Goal: Task Accomplishment & Management: Complete application form

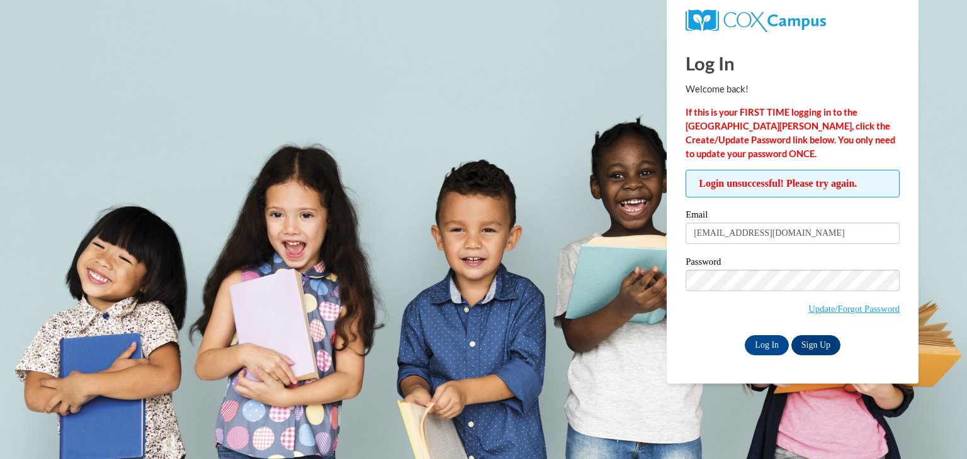
type input "[EMAIL_ADDRESS][DOMAIN_NAME]"
click at [745, 335] on input "Log In" at bounding box center [767, 345] width 44 height 20
click at [691, 341] on div "Log In Sign Up" at bounding box center [792, 345] width 214 height 20
click at [426, 254] on body "This site uses cookies to help improve your learning experience. By continuing …" at bounding box center [483, 229] width 967 height 459
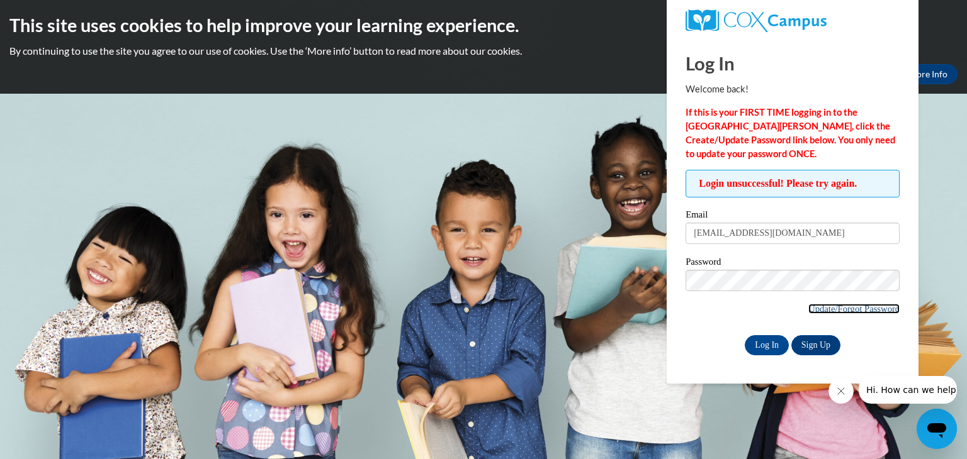
click at [848, 312] on link "Update/Forgot Password" at bounding box center [853, 309] width 91 height 10
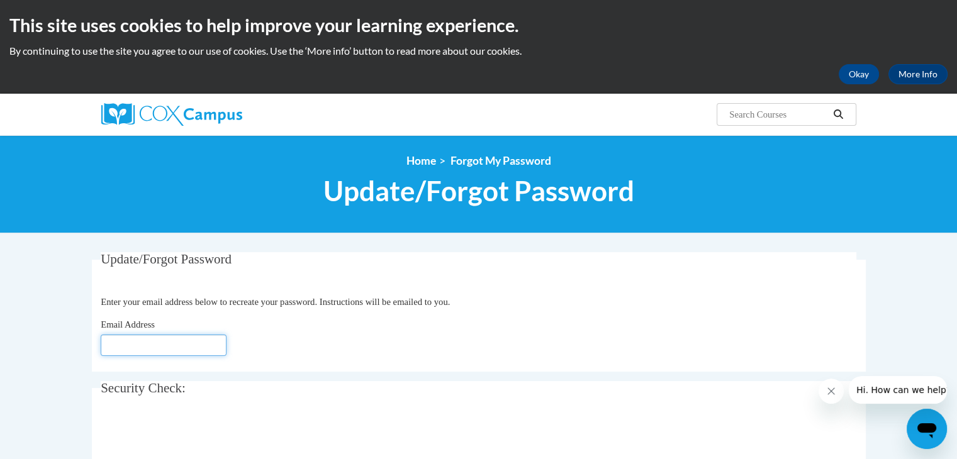
click at [189, 346] on input "Email Address" at bounding box center [164, 345] width 126 height 21
type input "jparker@kippatl.org"
click button "Refresh captcha" at bounding box center [0, 0] width 0 height 0
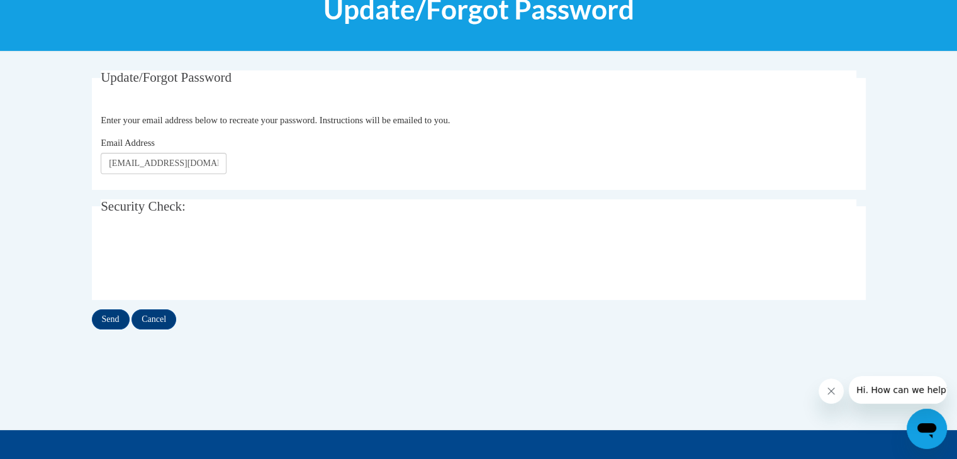
scroll to position [184, 0]
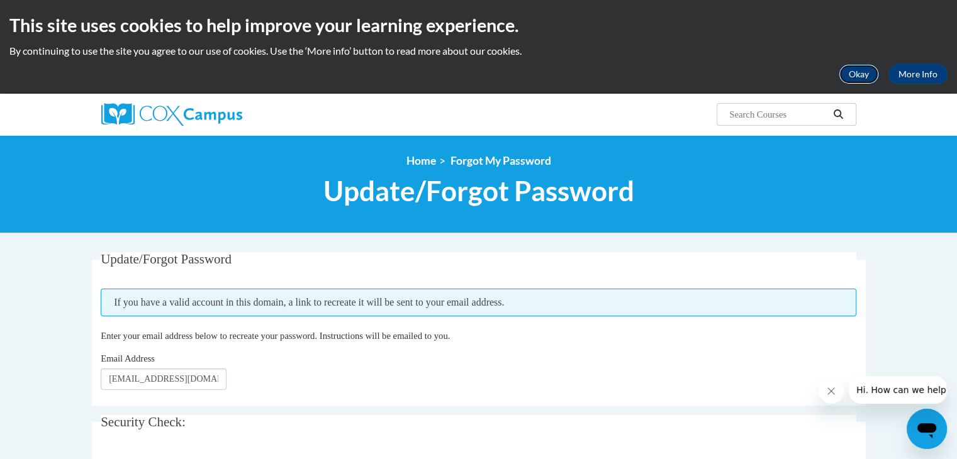
click at [870, 65] on button "Okay" at bounding box center [859, 74] width 40 height 20
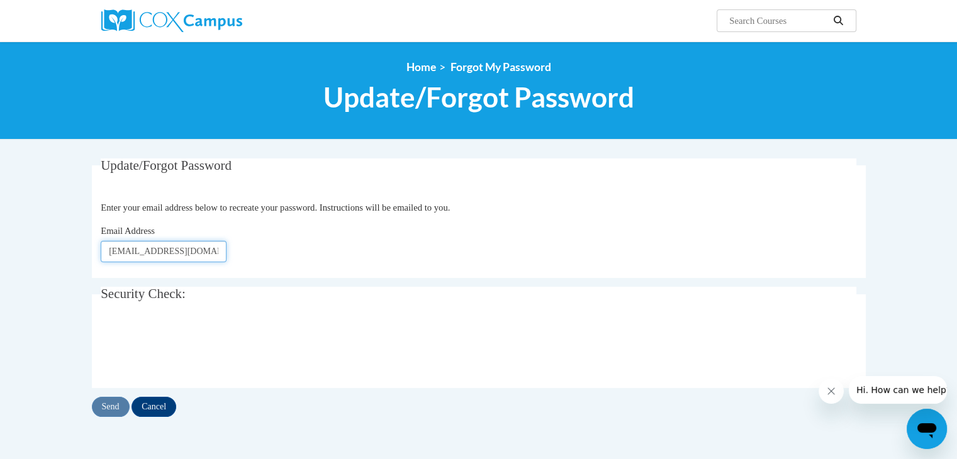
click at [184, 256] on input "[EMAIL_ADDRESS][DOMAIN_NAME]" at bounding box center [164, 251] width 126 height 21
click at [225, 241] on input "[EMAIL_ADDRESS][DOMAIN_NAME]" at bounding box center [164, 251] width 126 height 21
click at [199, 251] on input "[EMAIL_ADDRESS][DOMAIN_NAME]" at bounding box center [164, 251] width 126 height 21
type input "Jparker@kippmetroatlanta.org"
click at [114, 418] on div "Update/Forgot Password Enter your email address below to recreate your password…" at bounding box center [478, 301] width 793 height 284
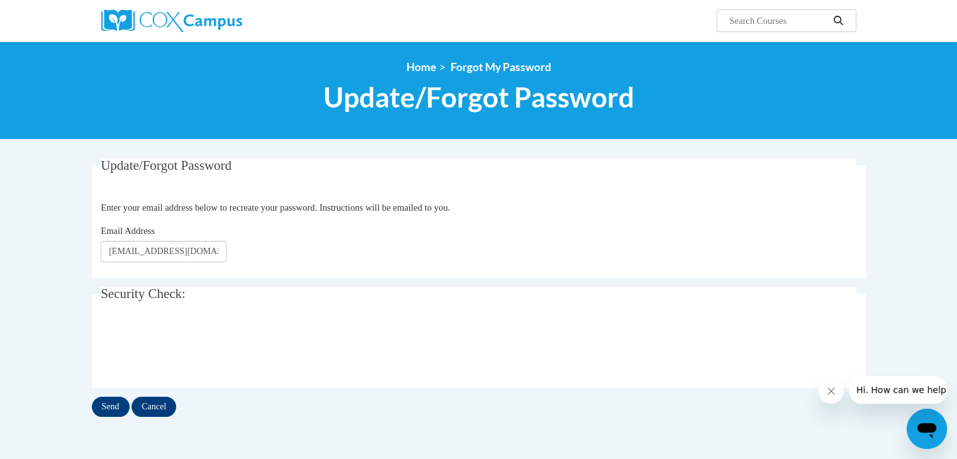
click at [114, 418] on div "Update/Forgot Password Enter your email address below to recreate your password…" at bounding box center [478, 301] width 793 height 284
click at [113, 414] on input "Send" at bounding box center [111, 407] width 38 height 20
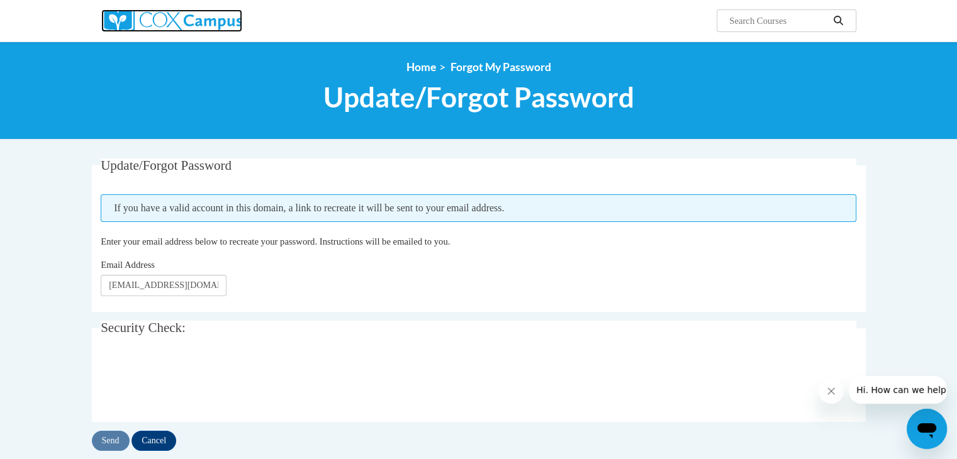
click at [235, 13] on img at bounding box center [171, 20] width 141 height 23
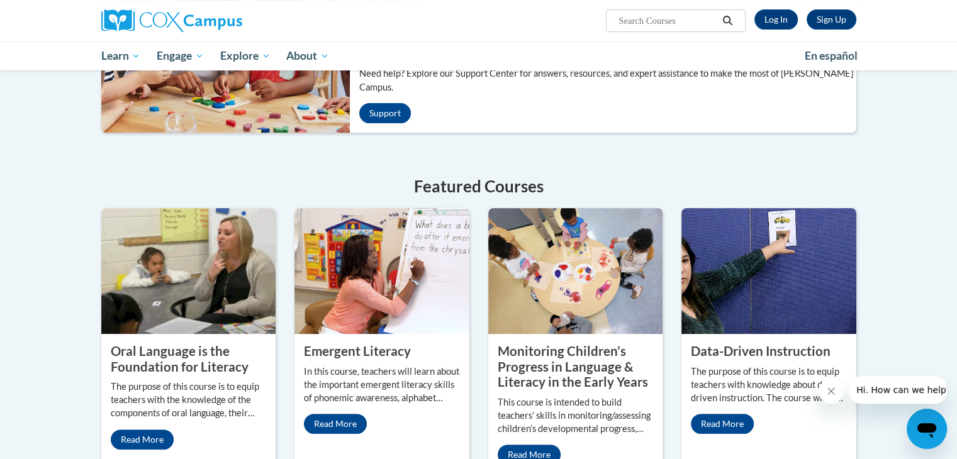
scroll to position [368, 0]
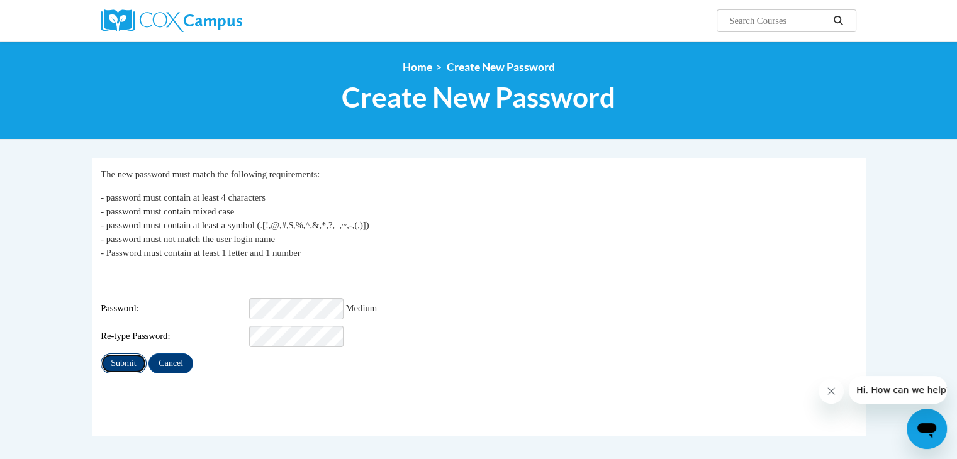
click at [127, 354] on input "Submit" at bounding box center [123, 364] width 45 height 20
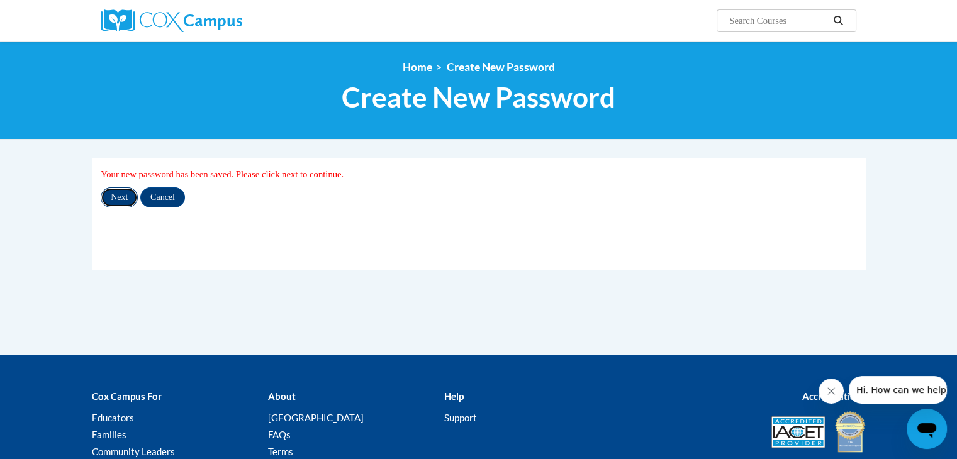
click at [121, 198] on input "Next" at bounding box center [119, 198] width 37 height 20
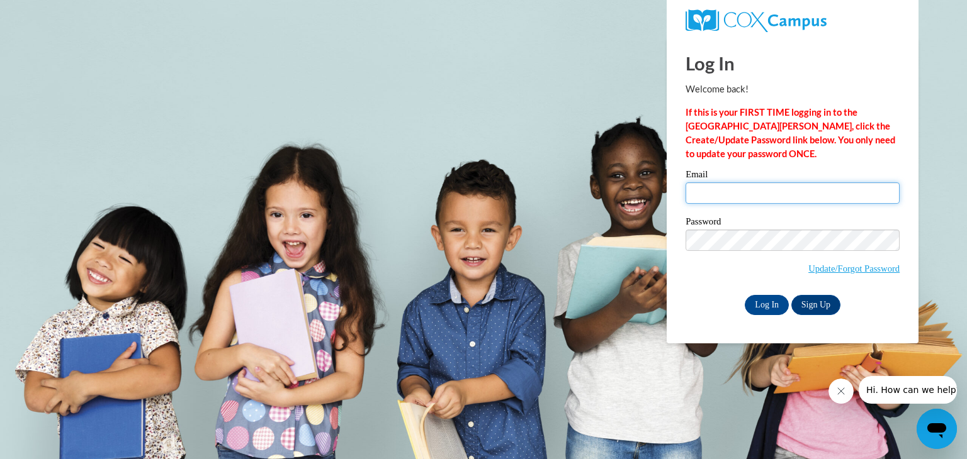
click at [775, 186] on input "Email" at bounding box center [792, 193] width 214 height 21
type input "[EMAIL_ADDRESS][DOMAIN_NAME]"
click at [733, 255] on span "Update/Forgot Password" at bounding box center [792, 256] width 214 height 52
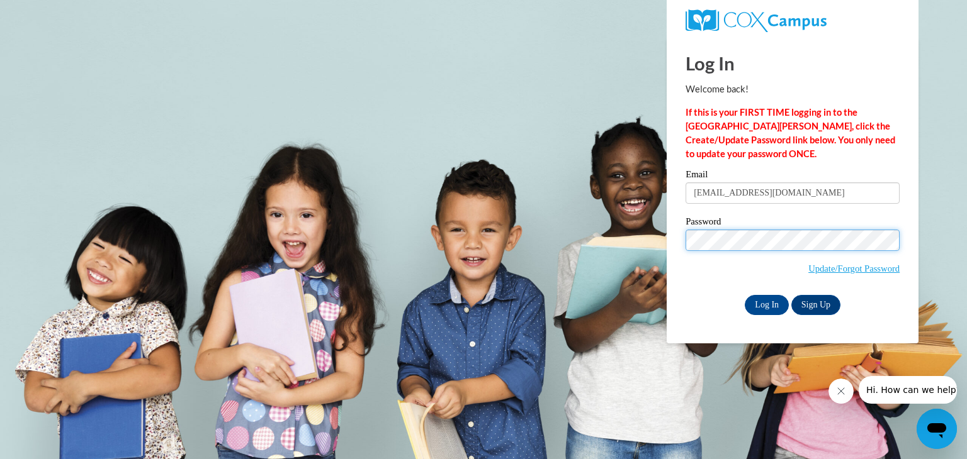
click at [745, 295] on input "Log In" at bounding box center [767, 305] width 44 height 20
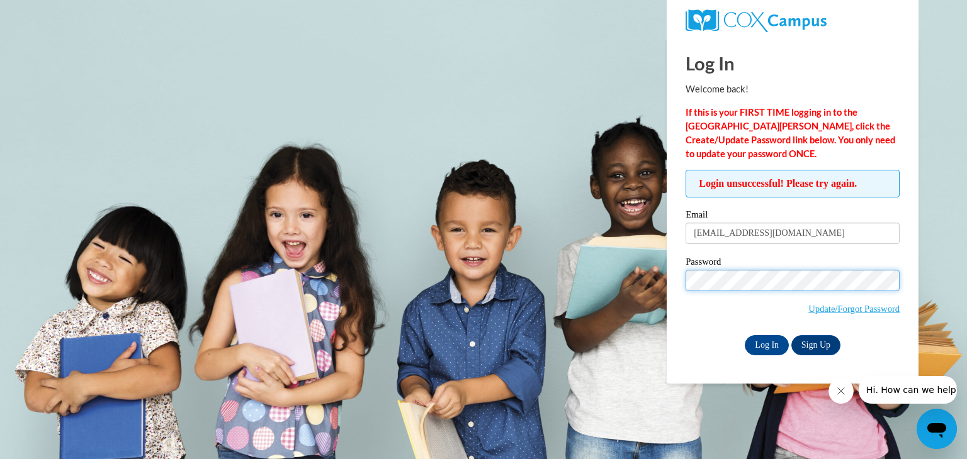
click at [745, 335] on input "Log In" at bounding box center [767, 345] width 44 height 20
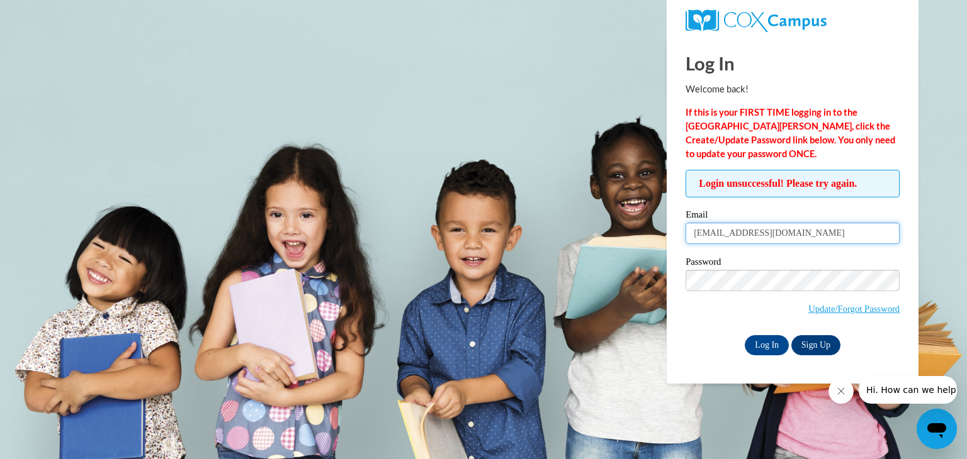
click at [733, 232] on input "jparker@kippatl.org" at bounding box center [792, 233] width 214 height 21
type input "Jparker@kippmetroatlanta.org"
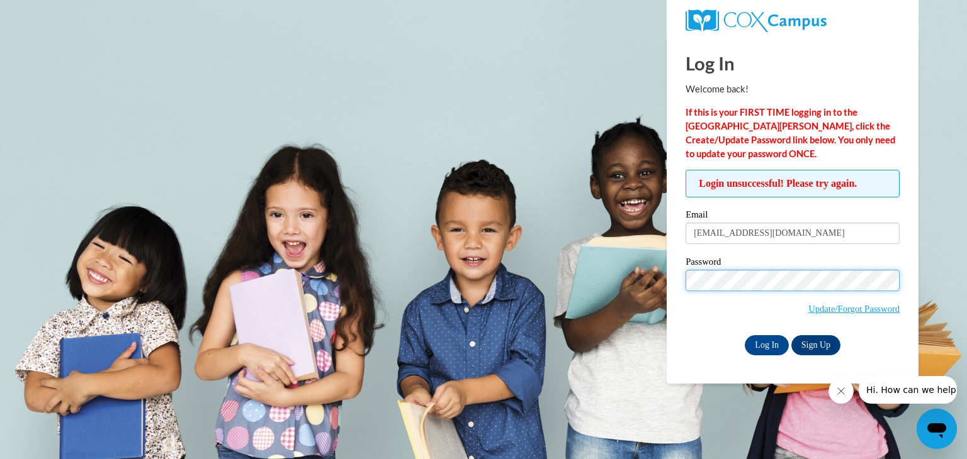
click at [745, 335] on input "Log In" at bounding box center [767, 345] width 44 height 20
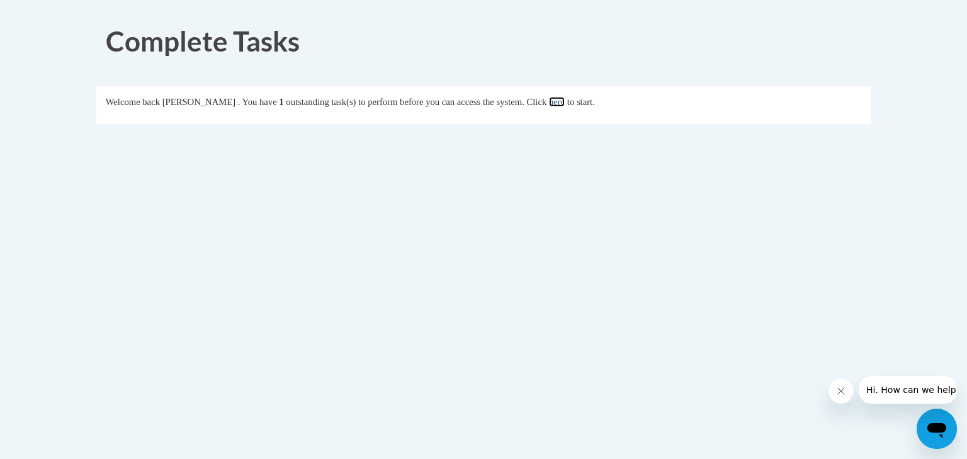
click at [565, 99] on link "here" at bounding box center [557, 102] width 16 height 10
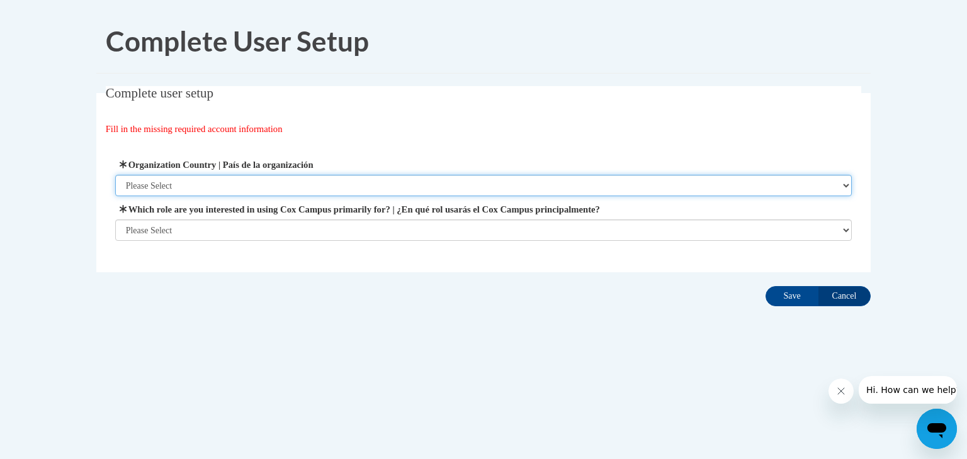
click at [360, 188] on select "Please Select United States | Estados Unidos Outside of the United States | Fue…" at bounding box center [483, 185] width 737 height 21
select select "ad49bcad-a171-4b2e-b99c-48b446064914"
click at [115, 175] on select "Please Select United States | Estados Unidos Outside of the United States | Fue…" at bounding box center [483, 185] width 737 height 21
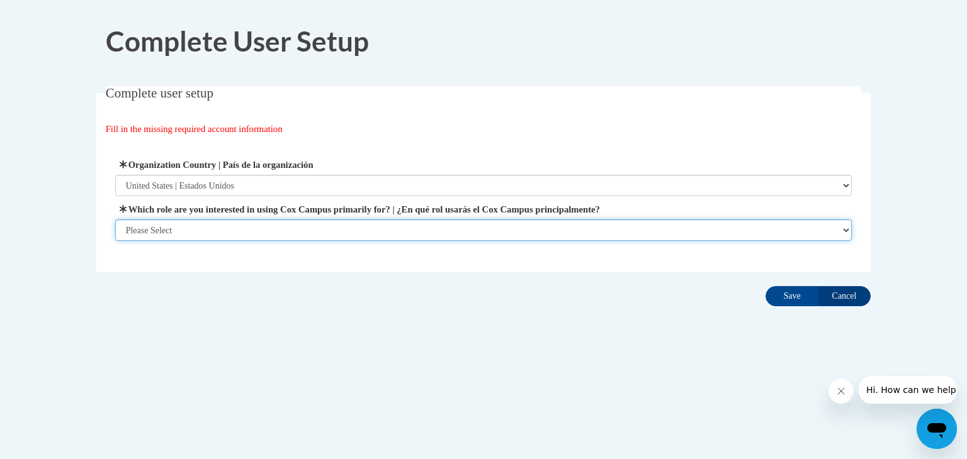
click at [352, 224] on select "Please Select College/University | Colegio/Universidad Community/Nonprofit Part…" at bounding box center [483, 230] width 737 height 21
select select "fbf2d438-af2f-41f8-98f1-81c410e29de3"
click at [115, 241] on select "Please Select College/University | Colegio/Universidad Community/Nonprofit Part…" at bounding box center [483, 230] width 737 height 21
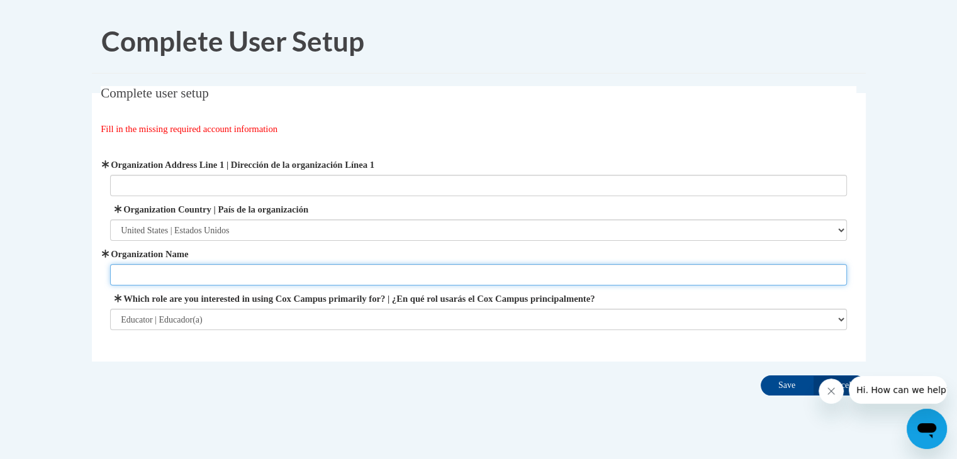
click at [318, 281] on input "Organization Name" at bounding box center [478, 274] width 737 height 21
type input "KIPP ATLANTA SCHOOLS"
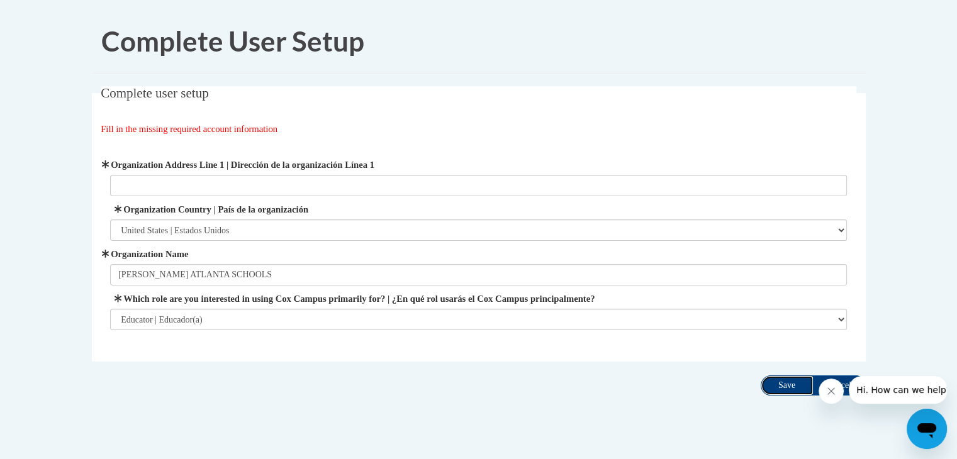
click at [782, 386] on input "Save" at bounding box center [787, 386] width 53 height 20
click at [395, 172] on span "Organization Address Line 1 | Dirección de la organización Línea 1" at bounding box center [478, 177] width 737 height 38
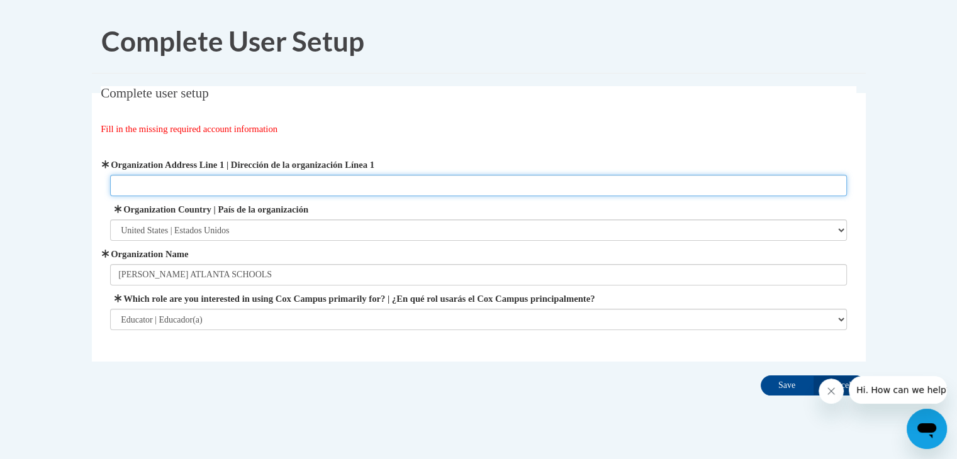
click at [395, 176] on input "Organization Address Line 1 | Dirección de la organización Línea 1" at bounding box center [478, 185] width 737 height 21
type input "KIPP ATLANTA SCHOOLS"
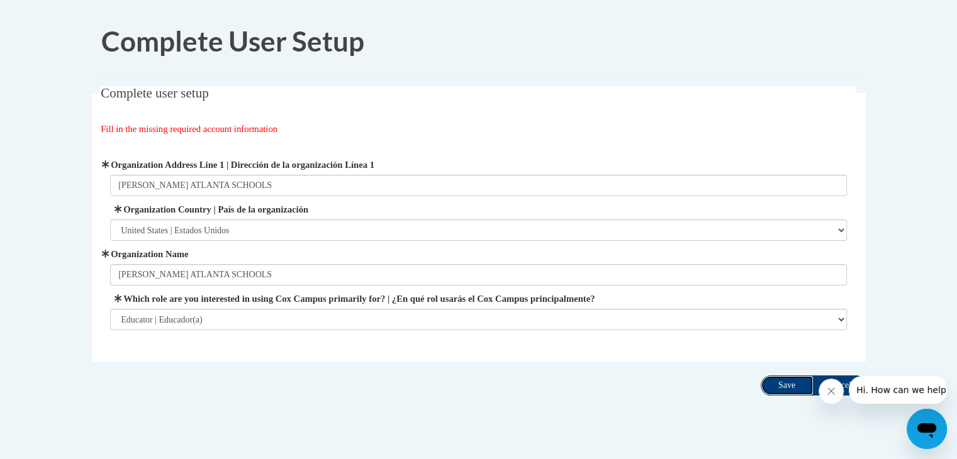
click at [797, 380] on input "Save" at bounding box center [787, 386] width 53 height 20
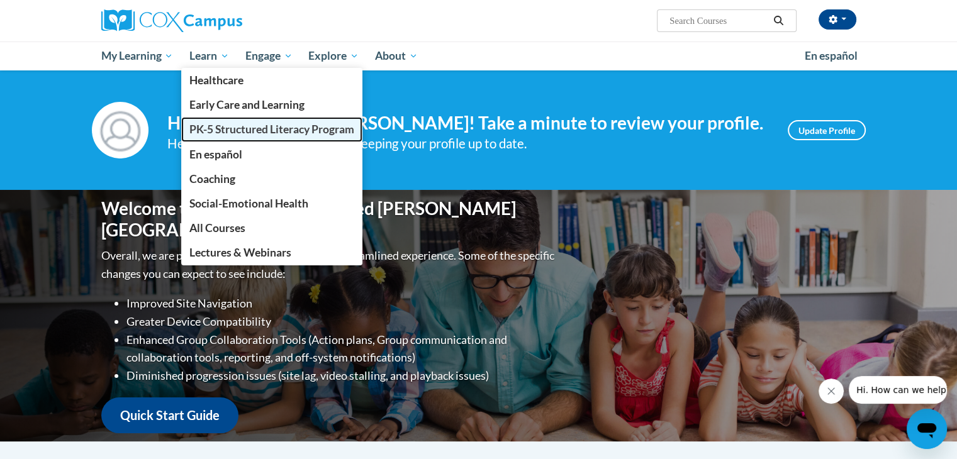
click at [247, 125] on span "PK-5 Structured Literacy Program" at bounding box center [271, 129] width 165 height 13
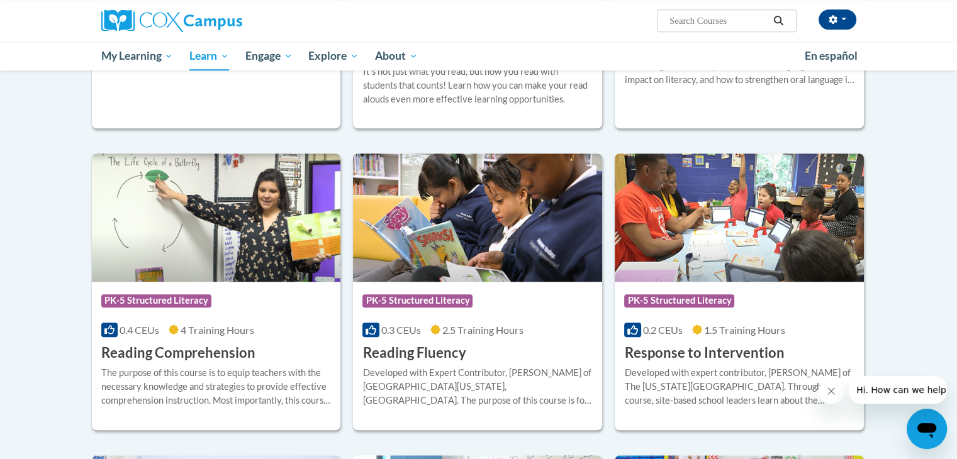
scroll to position [977, 0]
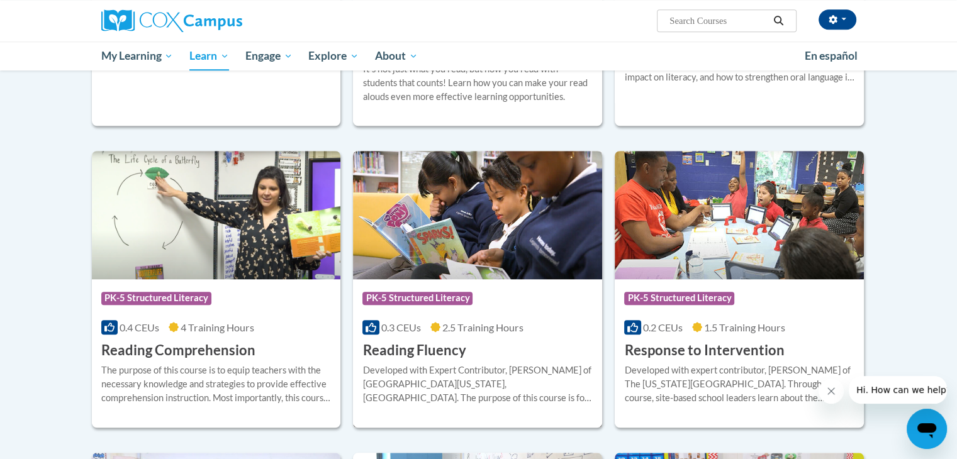
click at [501, 234] on img at bounding box center [477, 215] width 249 height 128
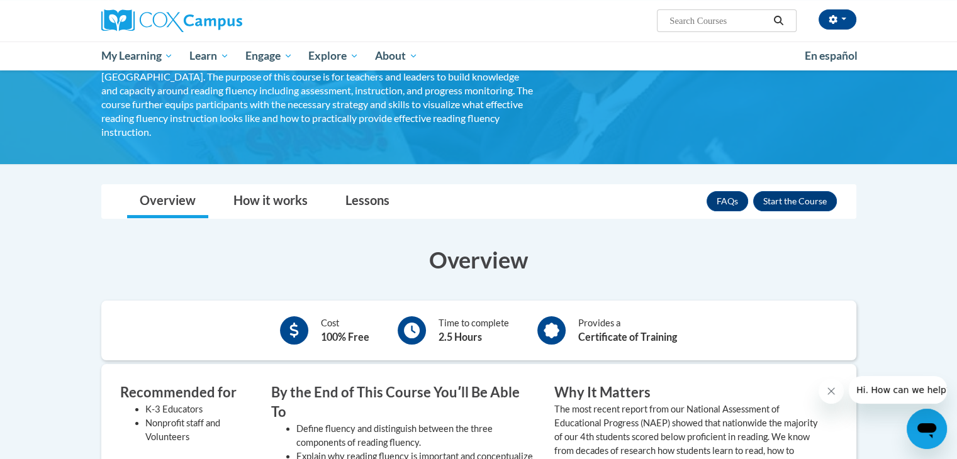
scroll to position [111, 0]
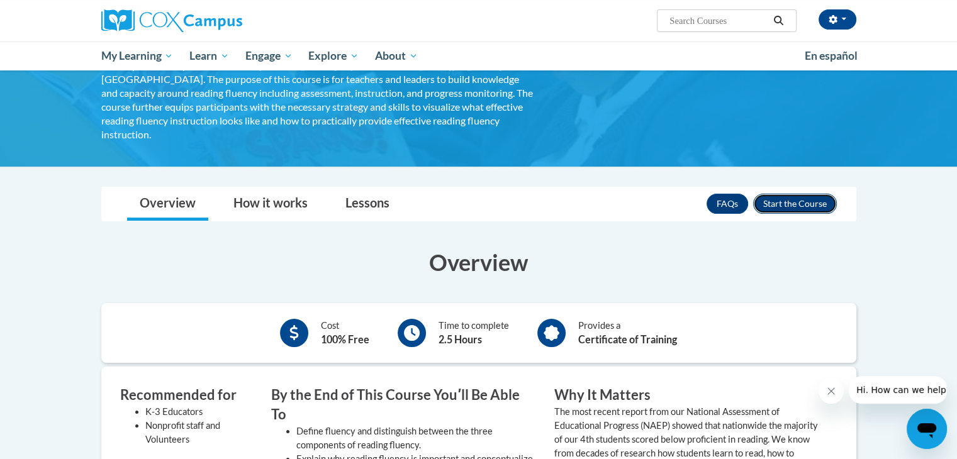
click at [798, 194] on button "Enroll" at bounding box center [795, 204] width 84 height 20
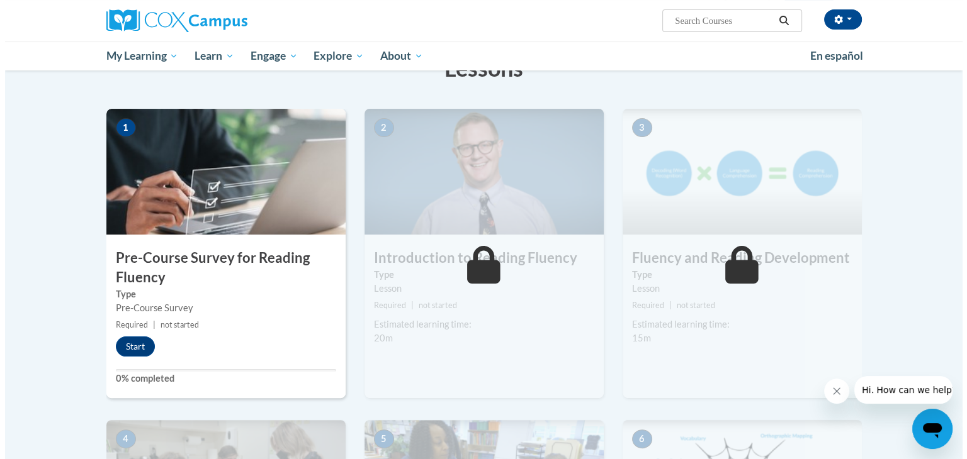
scroll to position [229, 0]
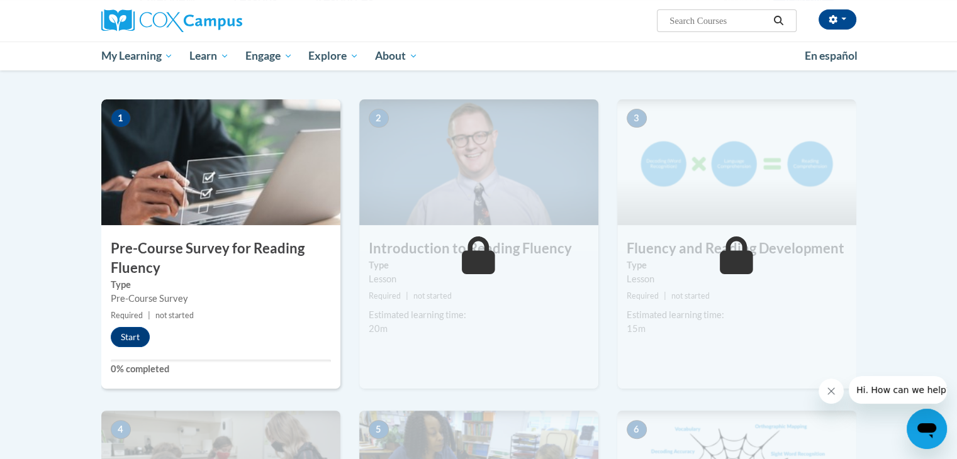
click at [138, 325] on div "1 Pre-Course Survey for Reading Fluency Type Pre-Course Survey Required | not s…" at bounding box center [220, 244] width 239 height 290
click at [130, 330] on button "Start" at bounding box center [130, 337] width 39 height 20
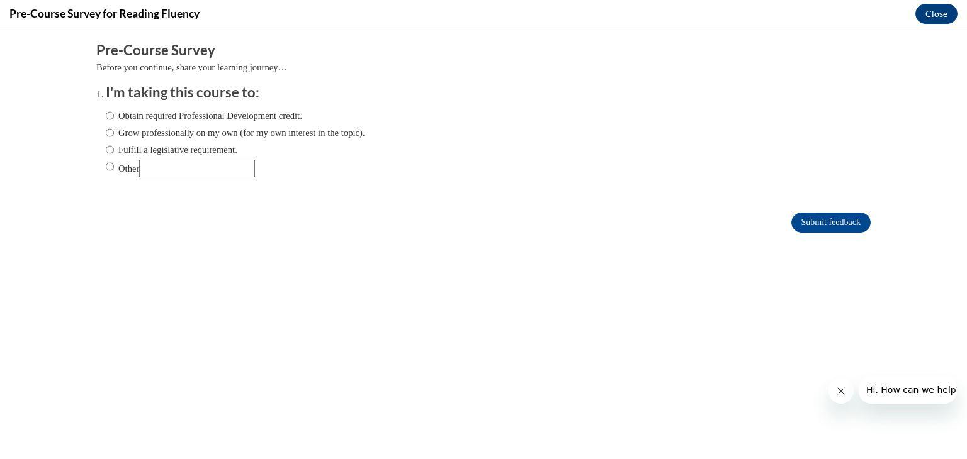
scroll to position [0, 0]
click at [106, 109] on input "Obtain required Professional Development credit." at bounding box center [110, 116] width 8 height 14
radio input "true"
click at [818, 221] on input "Submit feedback" at bounding box center [830, 223] width 79 height 20
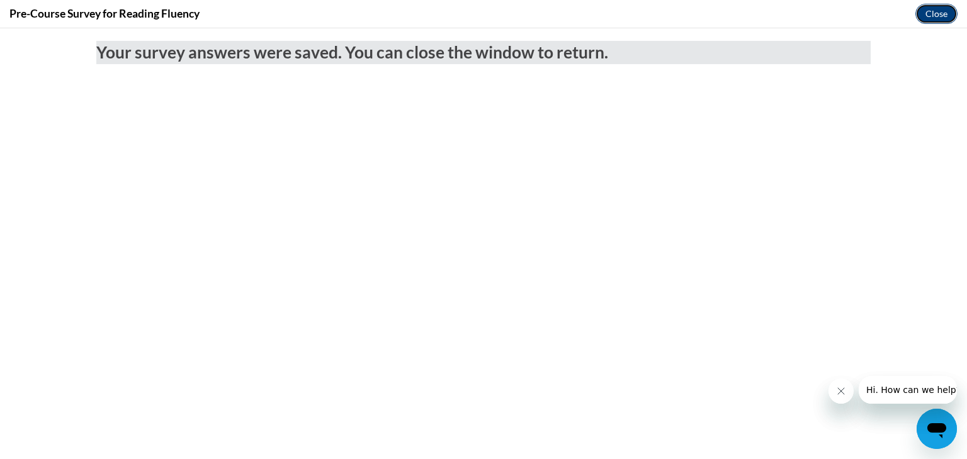
click at [936, 9] on button "Close" at bounding box center [936, 14] width 42 height 20
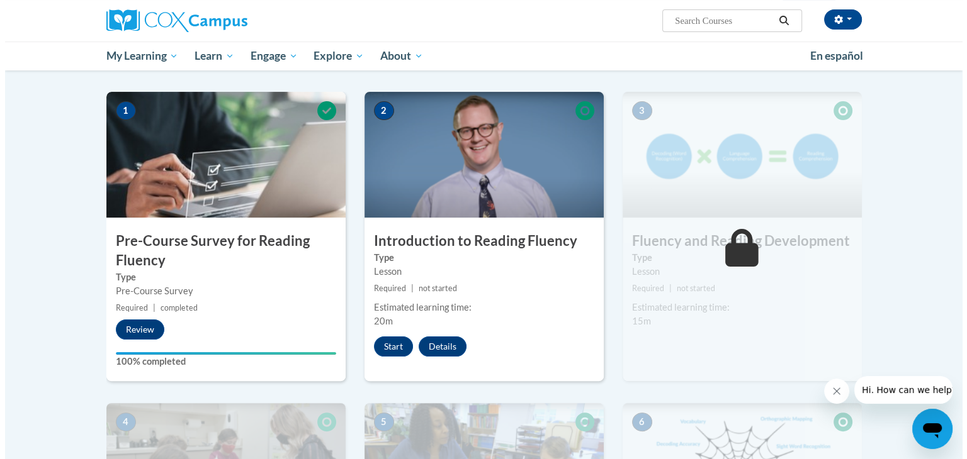
scroll to position [247, 0]
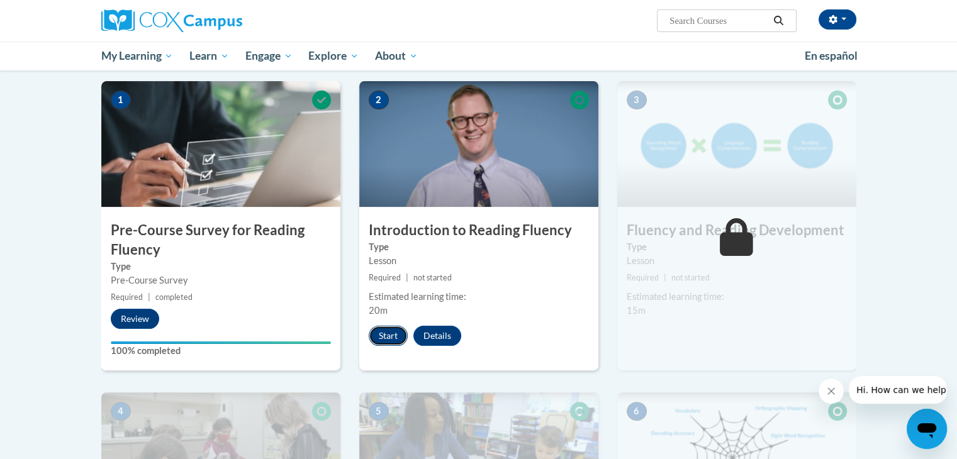
click at [395, 330] on button "Start" at bounding box center [388, 336] width 39 height 20
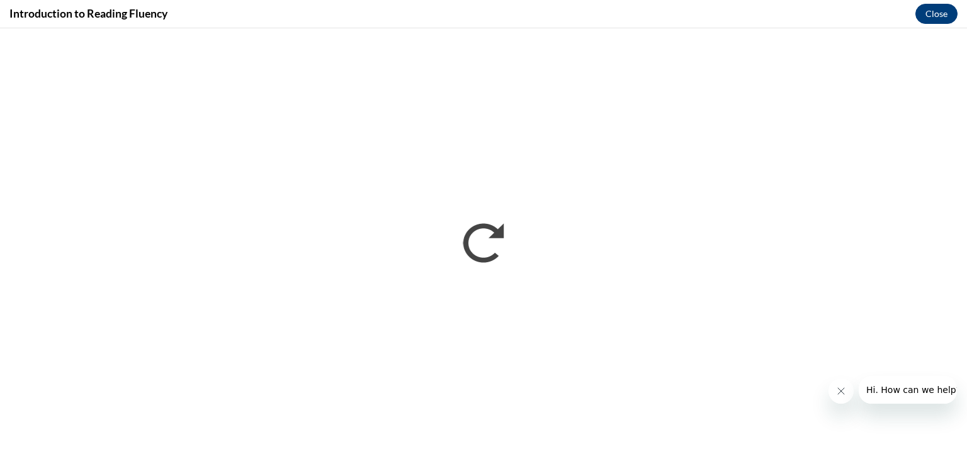
scroll to position [0, 0]
